Goal: Entertainment & Leisure: Consume media (video, audio)

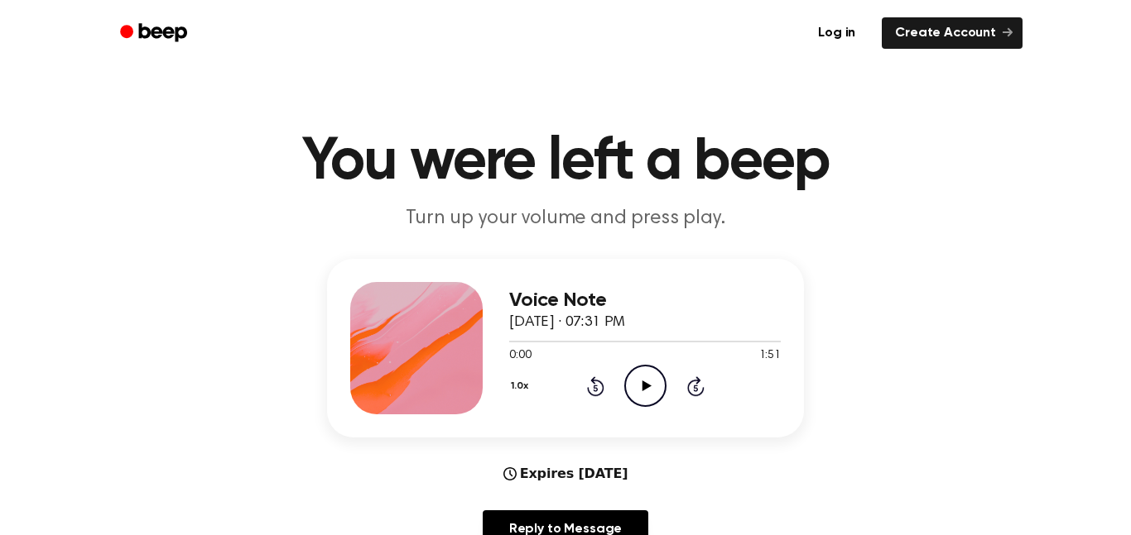
click at [647, 384] on icon "Play Audio" at bounding box center [645, 386] width 42 height 42
click at [597, 391] on icon at bounding box center [595, 388] width 4 height 7
click at [595, 388] on icon at bounding box center [595, 388] width 4 height 7
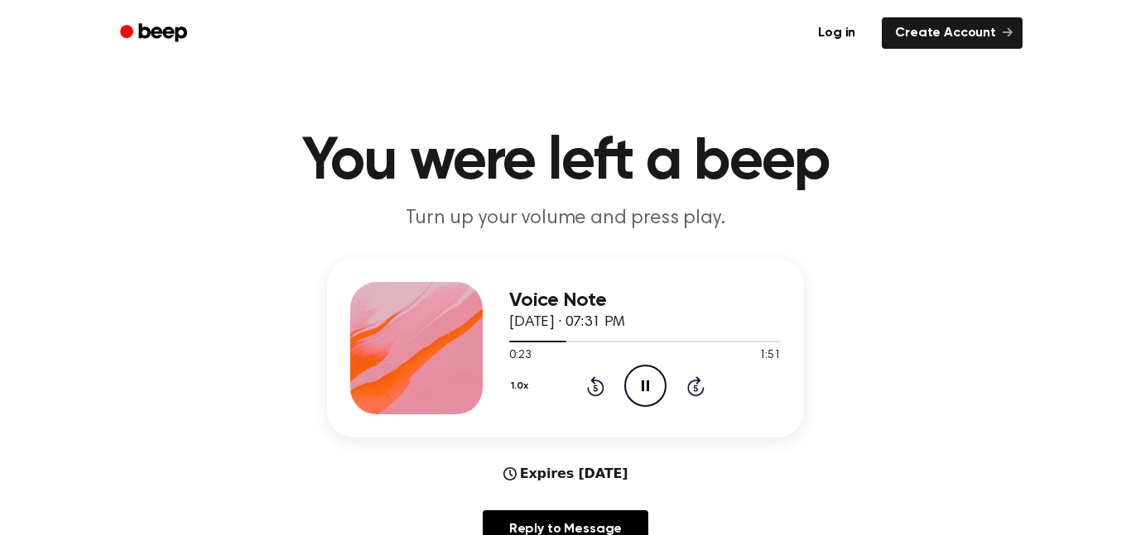
click at [595, 388] on icon at bounding box center [595, 388] width 4 height 7
click at [596, 388] on icon at bounding box center [595, 388] width 4 height 7
click at [594, 388] on icon at bounding box center [595, 388] width 4 height 7
click at [595, 388] on icon at bounding box center [595, 388] width 4 height 7
click at [590, 396] on icon "Rewind 5 seconds" at bounding box center [595, 387] width 18 height 22
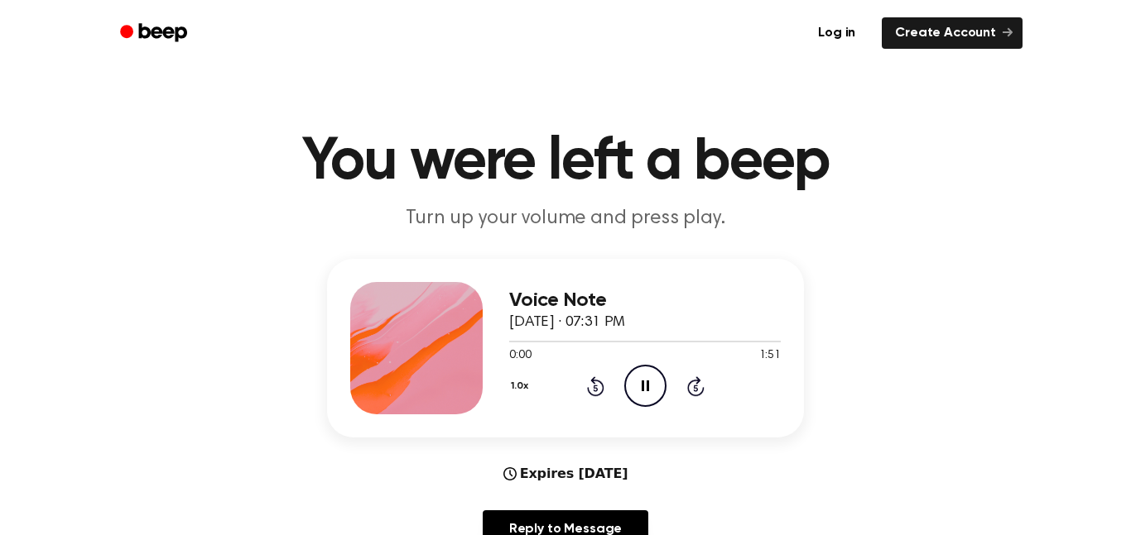
click at [595, 388] on icon at bounding box center [595, 388] width 4 height 7
click at [646, 390] on icon at bounding box center [644, 386] width 7 height 11
click at [648, 390] on icon "Play Audio" at bounding box center [645, 386] width 42 height 42
click at [595, 388] on icon at bounding box center [595, 388] width 4 height 7
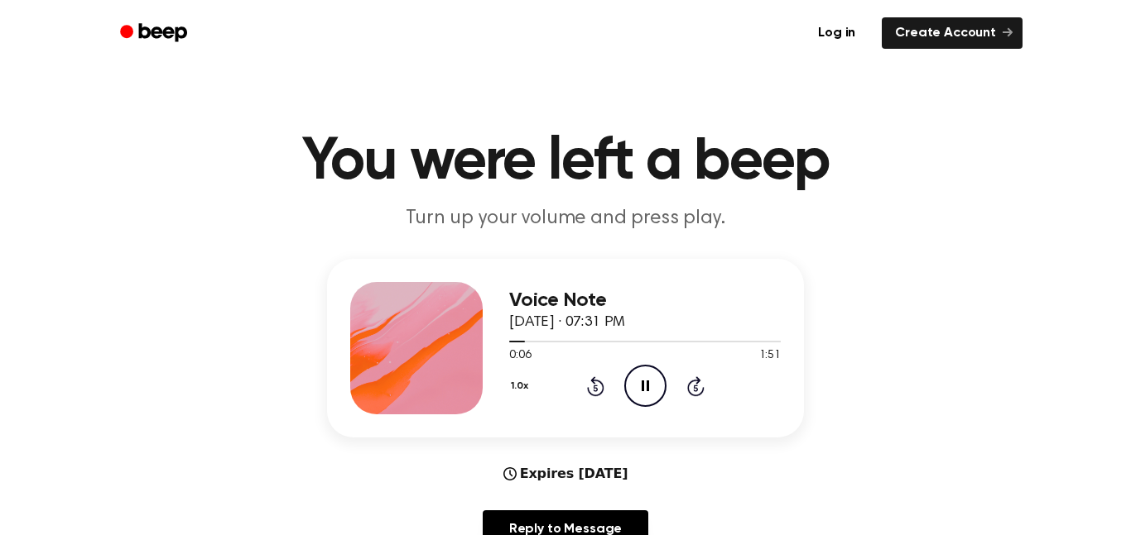
click at [654, 387] on icon "Pause Audio" at bounding box center [645, 386] width 42 height 42
click at [658, 382] on icon "Play Audio" at bounding box center [645, 386] width 42 height 42
click at [644, 391] on icon "Pause Audio" at bounding box center [645, 386] width 42 height 42
click at [658, 391] on icon "Play Audio" at bounding box center [645, 386] width 42 height 42
click at [595, 388] on icon at bounding box center [595, 388] width 4 height 7
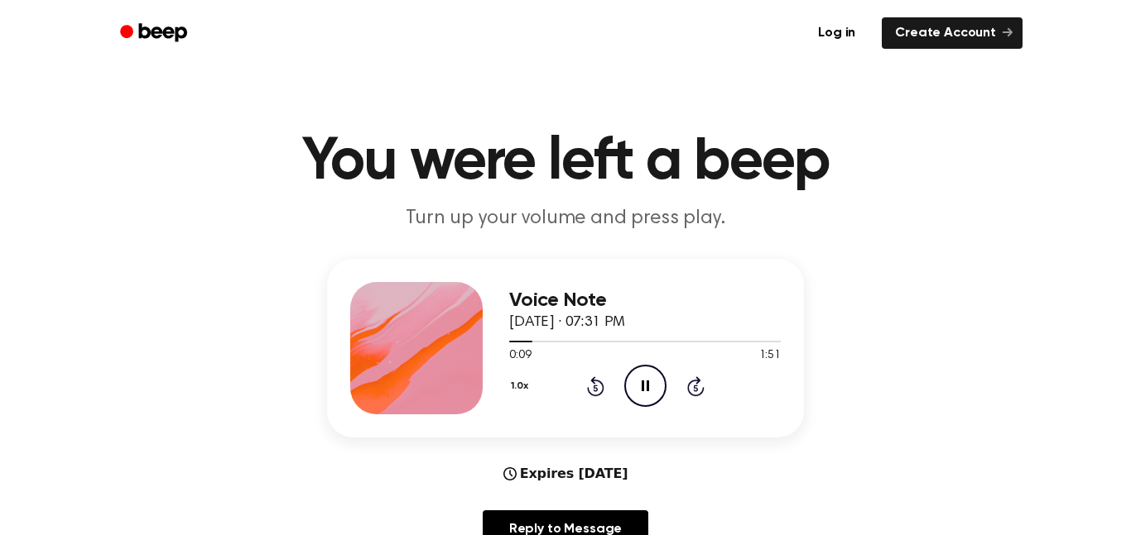
click at [646, 382] on icon "Pause Audio" at bounding box center [645, 386] width 42 height 42
click at [646, 382] on icon "Play Audio" at bounding box center [645, 386] width 42 height 42
click at [646, 382] on icon "Pause Audio" at bounding box center [645, 386] width 42 height 42
click at [646, 382] on icon "Play Audio" at bounding box center [645, 386] width 42 height 42
click at [646, 382] on icon "Pause Audio" at bounding box center [645, 386] width 42 height 42
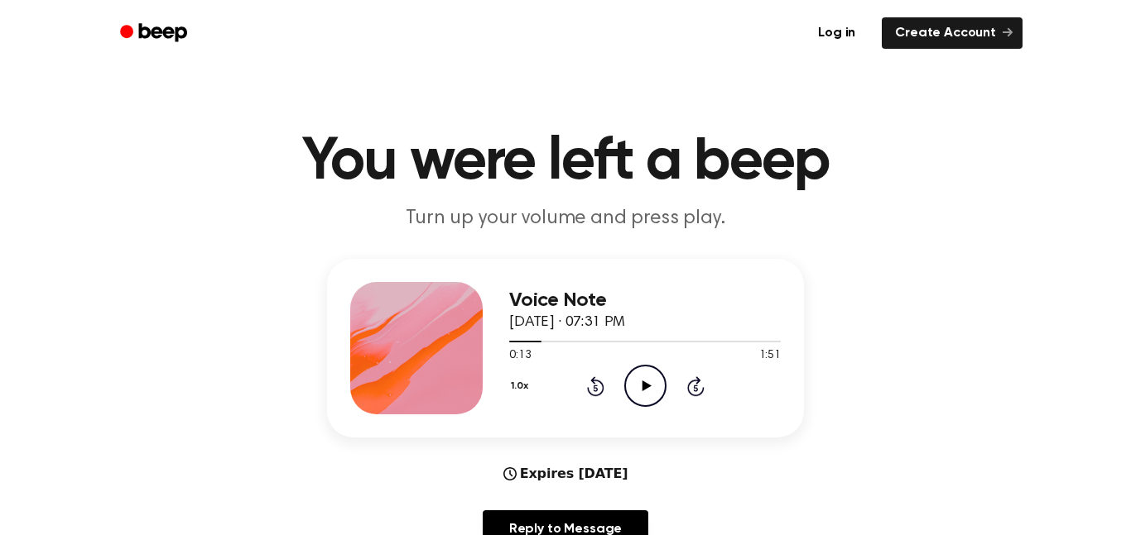
click at [646, 382] on icon "Play Audio" at bounding box center [645, 386] width 42 height 42
click at [604, 386] on div "1.0x Rewind 5 seconds Pause Audio Skip 5 seconds" at bounding box center [644, 386] width 271 height 42
click at [591, 385] on icon "Rewind 5 seconds" at bounding box center [595, 387] width 18 height 22
click at [595, 388] on icon at bounding box center [595, 388] width 4 height 7
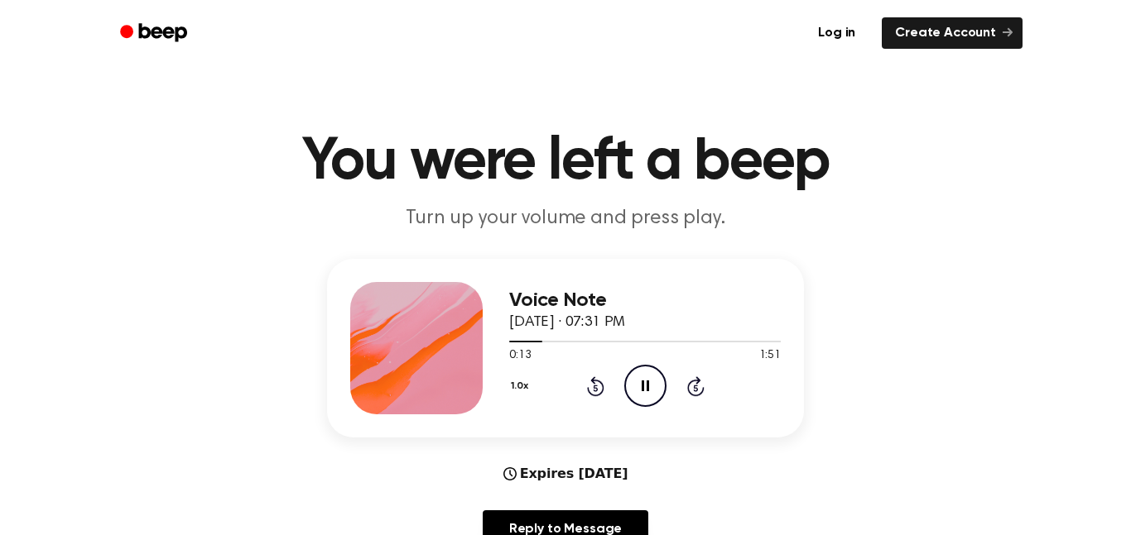
click at [595, 388] on icon at bounding box center [595, 388] width 4 height 7
click at [595, 386] on icon at bounding box center [595, 388] width 4 height 7
click at [591, 390] on icon "Rewind 5 seconds" at bounding box center [595, 387] width 18 height 22
click at [604, 386] on div "1.0x Rewind 5 seconds Pause Audio Skip 5 seconds" at bounding box center [644, 386] width 271 height 42
click at [594, 388] on icon at bounding box center [595, 388] width 4 height 7
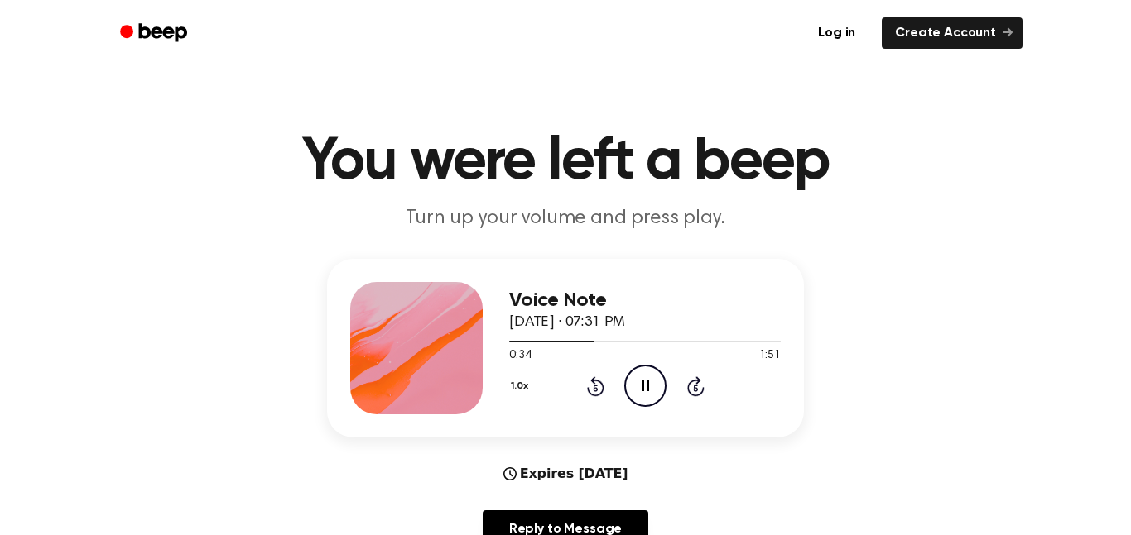
click at [595, 388] on icon at bounding box center [595, 388] width 4 height 7
click at [594, 395] on icon at bounding box center [595, 387] width 17 height 20
click at [602, 391] on icon at bounding box center [595, 387] width 17 height 20
click at [596, 386] on icon at bounding box center [595, 388] width 4 height 7
click at [595, 388] on icon at bounding box center [595, 388] width 4 height 7
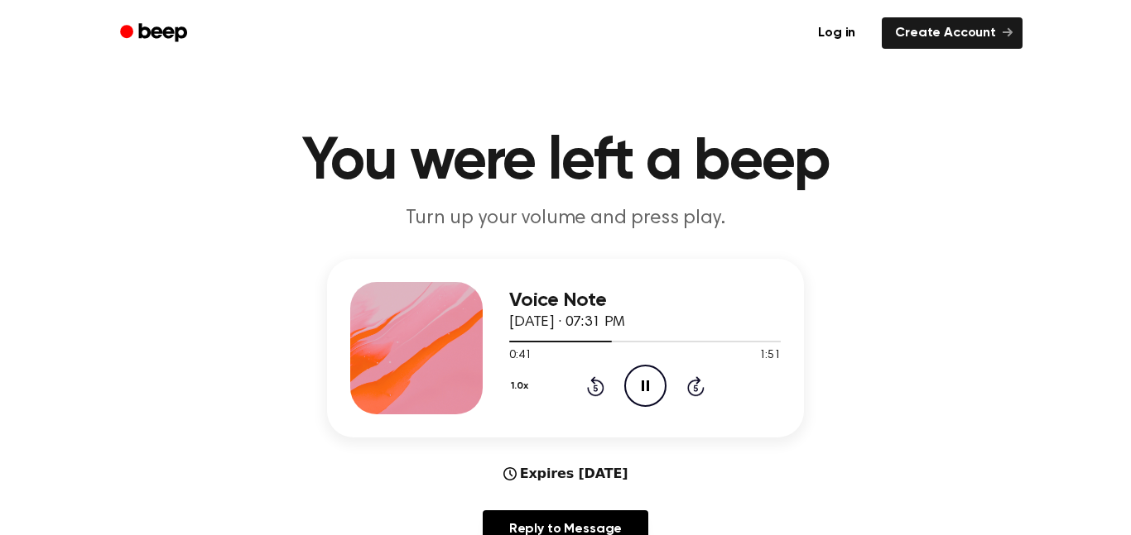
click at [596, 394] on icon "Rewind 5 seconds" at bounding box center [595, 387] width 18 height 22
click at [588, 392] on icon at bounding box center [595, 387] width 17 height 20
click at [595, 388] on icon at bounding box center [595, 388] width 4 height 7
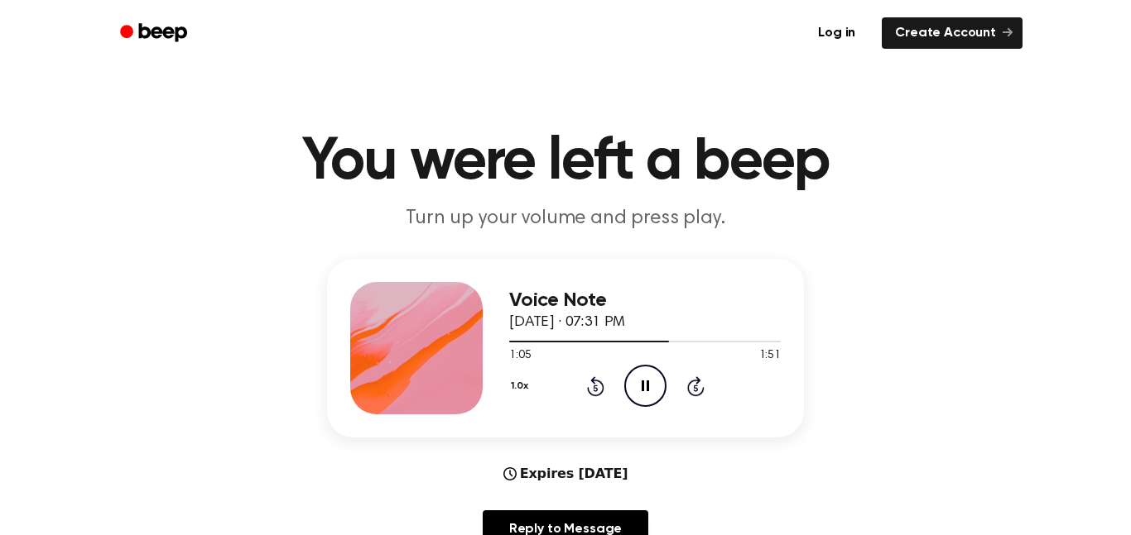
click at [595, 388] on icon at bounding box center [595, 388] width 4 height 7
click at [596, 386] on icon at bounding box center [595, 388] width 4 height 7
click at [594, 388] on icon at bounding box center [595, 388] width 4 height 7
click at [604, 391] on div "1.0x Rewind 5 seconds Pause Audio Skip 5 seconds" at bounding box center [644, 386] width 271 height 42
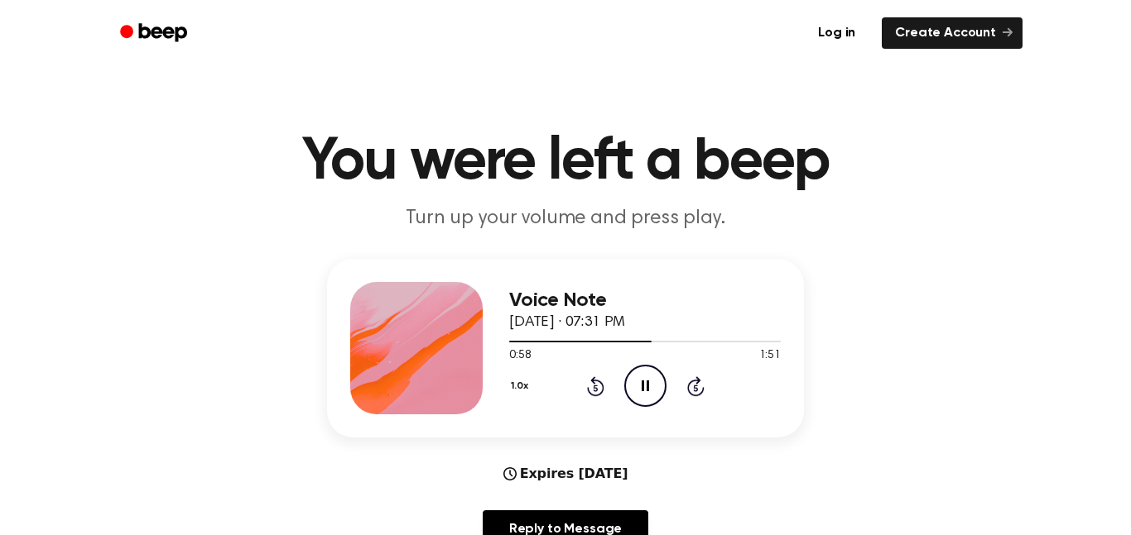
click at [584, 396] on div "1.0x Rewind 5 seconds Pause Audio Skip 5 seconds" at bounding box center [644, 386] width 271 height 42
click at [598, 376] on icon "Rewind 5 seconds" at bounding box center [595, 387] width 18 height 22
click at [597, 385] on icon "Rewind 5 seconds" at bounding box center [595, 387] width 18 height 22
click at [601, 383] on icon at bounding box center [595, 387] width 17 height 20
click at [603, 387] on icon at bounding box center [595, 387] width 17 height 20
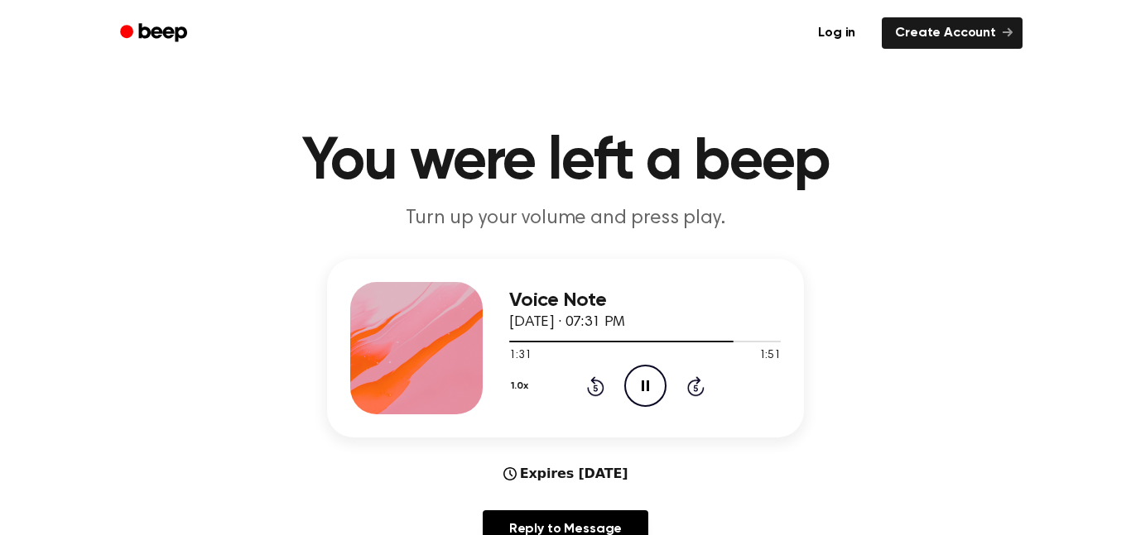
click at [604, 391] on div "1.0x Rewind 5 seconds Pause Audio Skip 5 seconds" at bounding box center [644, 386] width 271 height 42
click at [595, 390] on icon "Rewind 5 seconds" at bounding box center [595, 387] width 18 height 22
click at [601, 398] on div "1.0x Rewind 5 seconds Pause Audio Skip 5 seconds" at bounding box center [644, 386] width 271 height 42
click at [595, 390] on icon "Rewind 5 seconds" at bounding box center [595, 387] width 18 height 22
click at [595, 389] on icon "Rewind 5 seconds" at bounding box center [595, 387] width 18 height 22
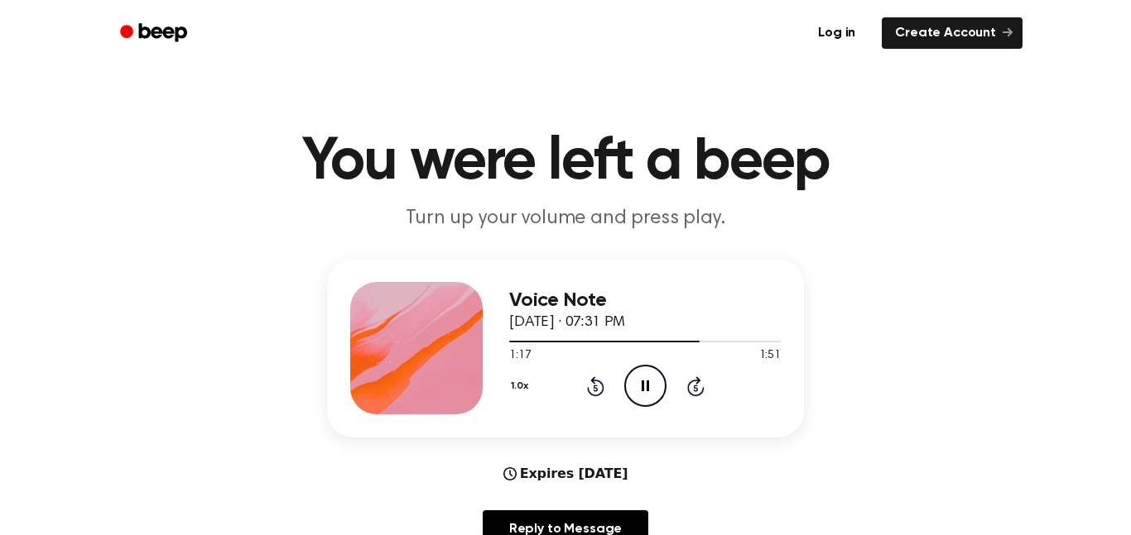
click at [595, 388] on icon at bounding box center [595, 388] width 4 height 7
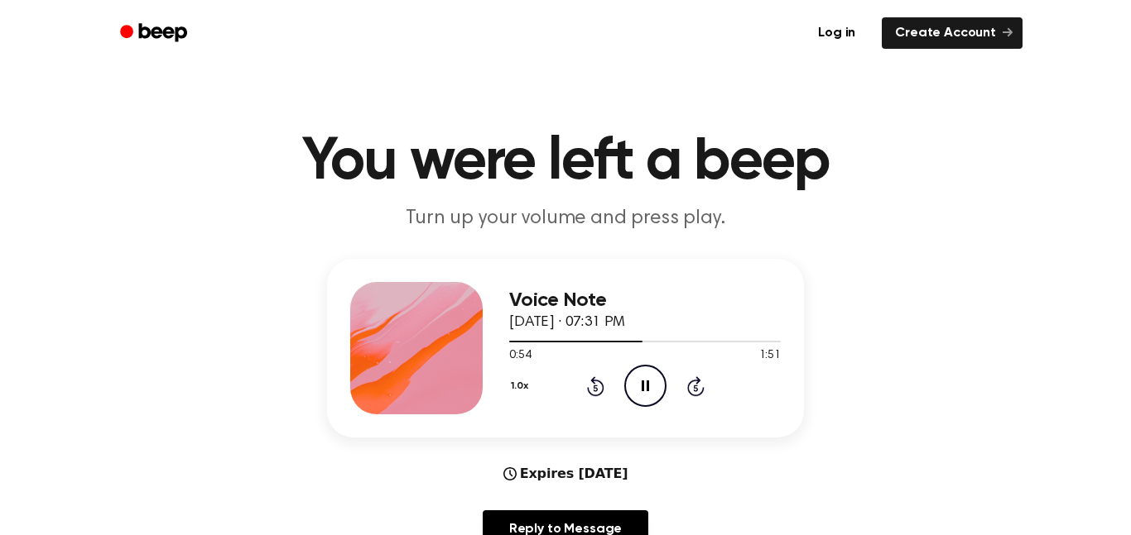
click at [597, 394] on icon "Rewind 5 seconds" at bounding box center [595, 387] width 18 height 22
click at [597, 395] on icon at bounding box center [595, 387] width 17 height 20
click at [597, 394] on icon "Rewind 5 seconds" at bounding box center [595, 387] width 18 height 22
click at [593, 396] on icon at bounding box center [595, 387] width 17 height 20
click at [595, 388] on icon at bounding box center [595, 388] width 4 height 7
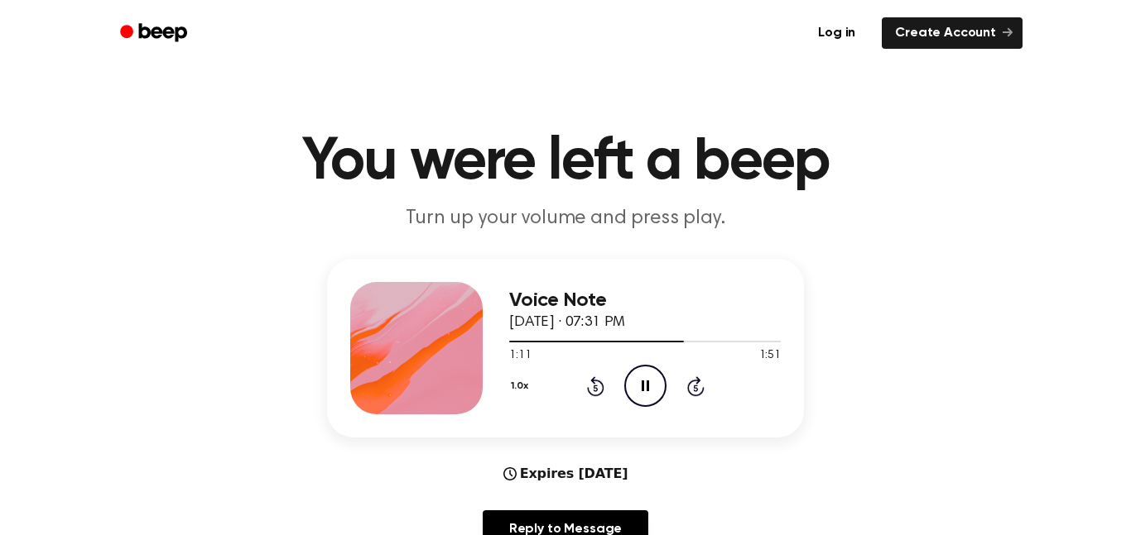
click at [595, 388] on icon at bounding box center [595, 388] width 4 height 7
click at [590, 384] on icon "Rewind 5 seconds" at bounding box center [595, 387] width 18 height 22
click at [603, 384] on icon "Rewind 5 seconds" at bounding box center [595, 387] width 18 height 22
click at [595, 386] on icon at bounding box center [595, 388] width 4 height 7
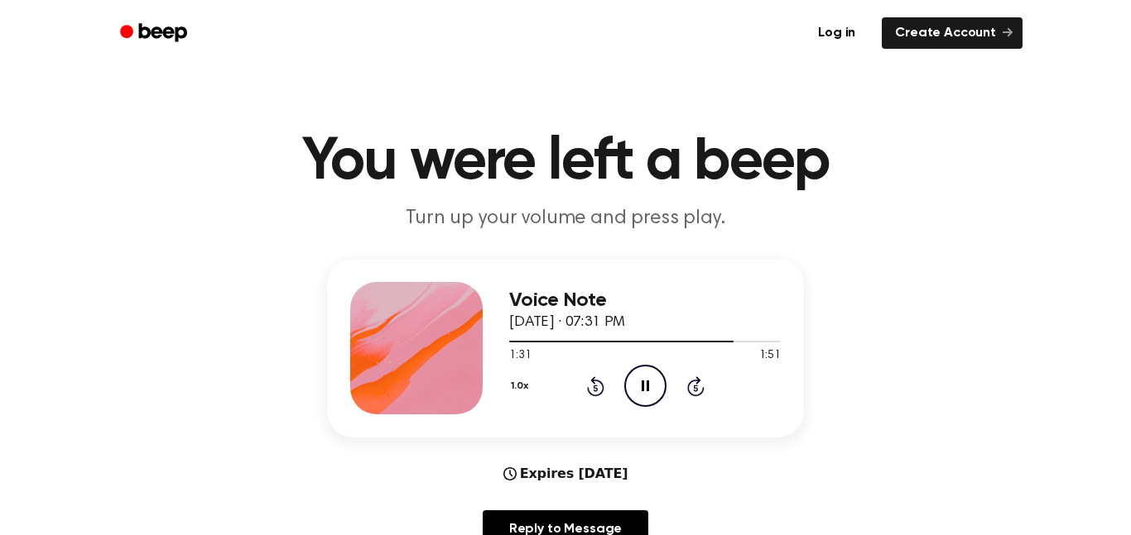
click at [595, 388] on icon at bounding box center [595, 388] width 4 height 7
click at [595, 389] on icon "Rewind 5 seconds" at bounding box center [595, 387] width 18 height 22
click at [597, 395] on icon at bounding box center [595, 387] width 17 height 20
click at [597, 391] on icon at bounding box center [595, 388] width 4 height 7
click at [595, 388] on icon at bounding box center [595, 388] width 4 height 7
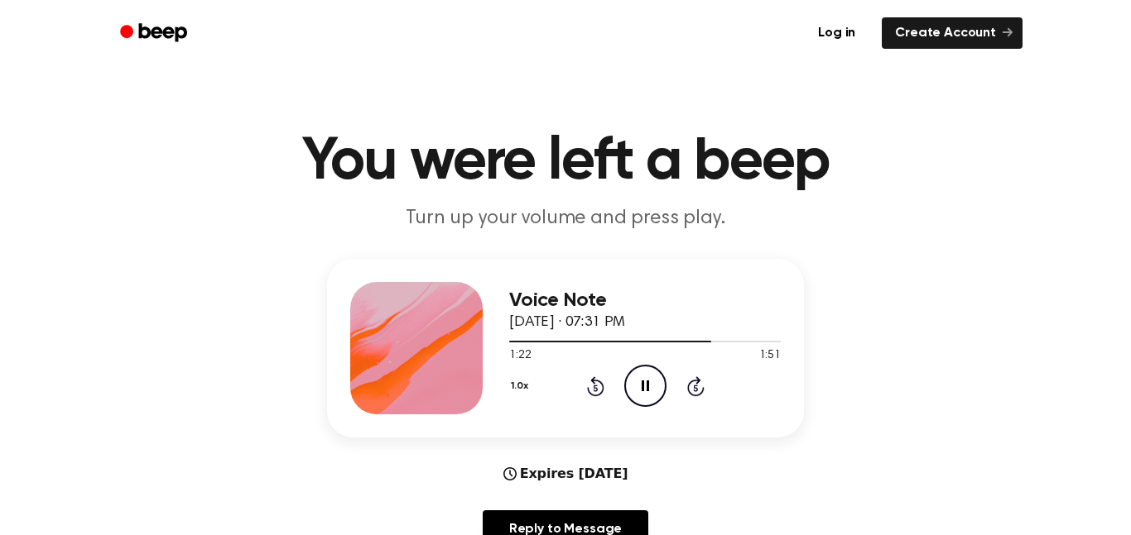
click at [595, 388] on icon at bounding box center [595, 388] width 4 height 7
click at [695, 388] on icon at bounding box center [695, 388] width 4 height 7
click at [595, 388] on icon at bounding box center [595, 388] width 4 height 7
click at [594, 385] on icon at bounding box center [595, 387] width 17 height 20
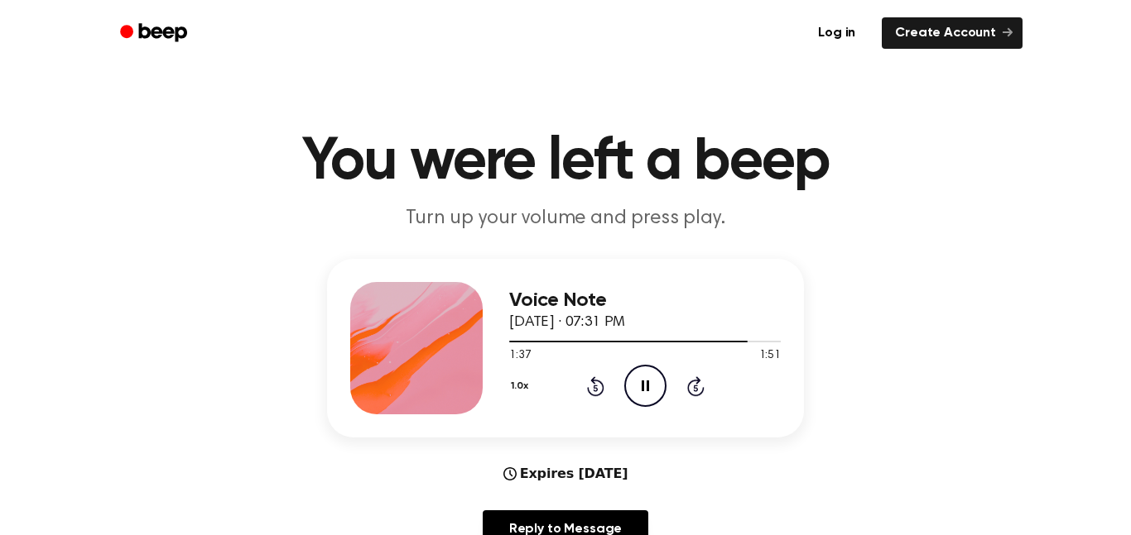
click at [595, 388] on icon at bounding box center [595, 388] width 4 height 7
click at [593, 397] on div "1.0x Rewind 5 seconds Pause Audio Skip 5 seconds" at bounding box center [644, 386] width 271 height 42
click at [593, 388] on icon "Rewind 5 seconds" at bounding box center [595, 387] width 18 height 22
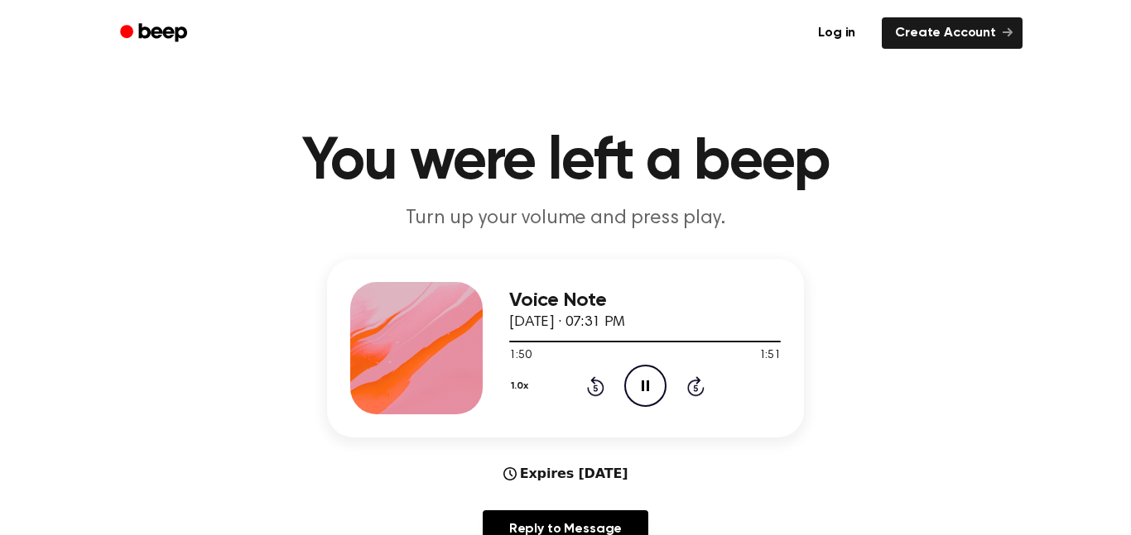
click at [597, 391] on icon at bounding box center [595, 388] width 4 height 7
click at [592, 396] on icon at bounding box center [595, 387] width 17 height 20
click at [595, 387] on icon "Rewind 5 seconds" at bounding box center [595, 387] width 18 height 22
click at [595, 388] on icon at bounding box center [595, 388] width 4 height 7
click at [595, 389] on icon "Rewind 5 seconds" at bounding box center [595, 387] width 18 height 22
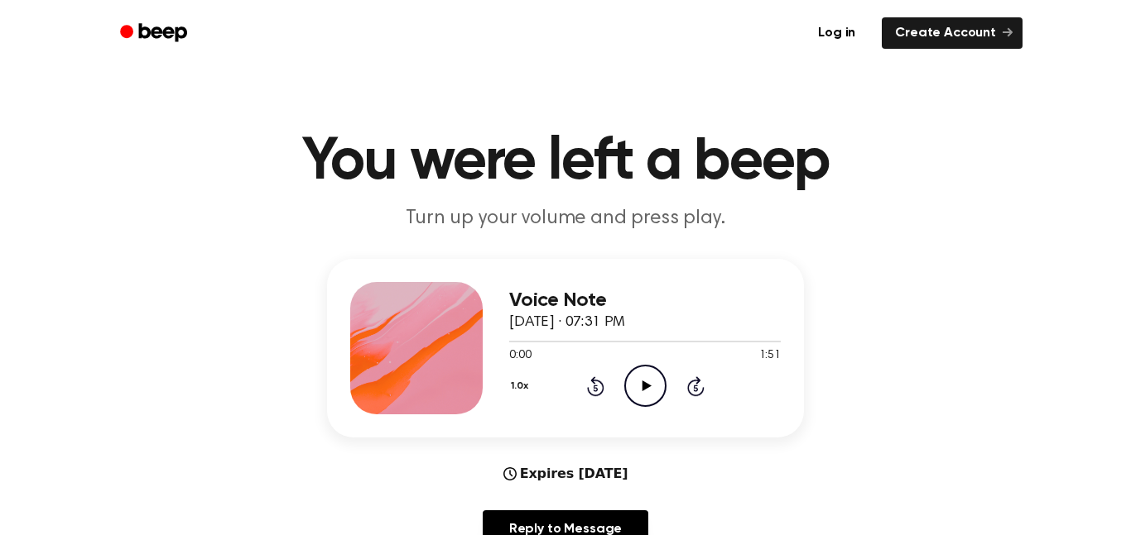
click at [588, 396] on icon "Rewind 5 seconds" at bounding box center [595, 387] width 18 height 22
click at [642, 384] on icon at bounding box center [645, 386] width 9 height 11
